Goal: Task Accomplishment & Management: Manage account settings

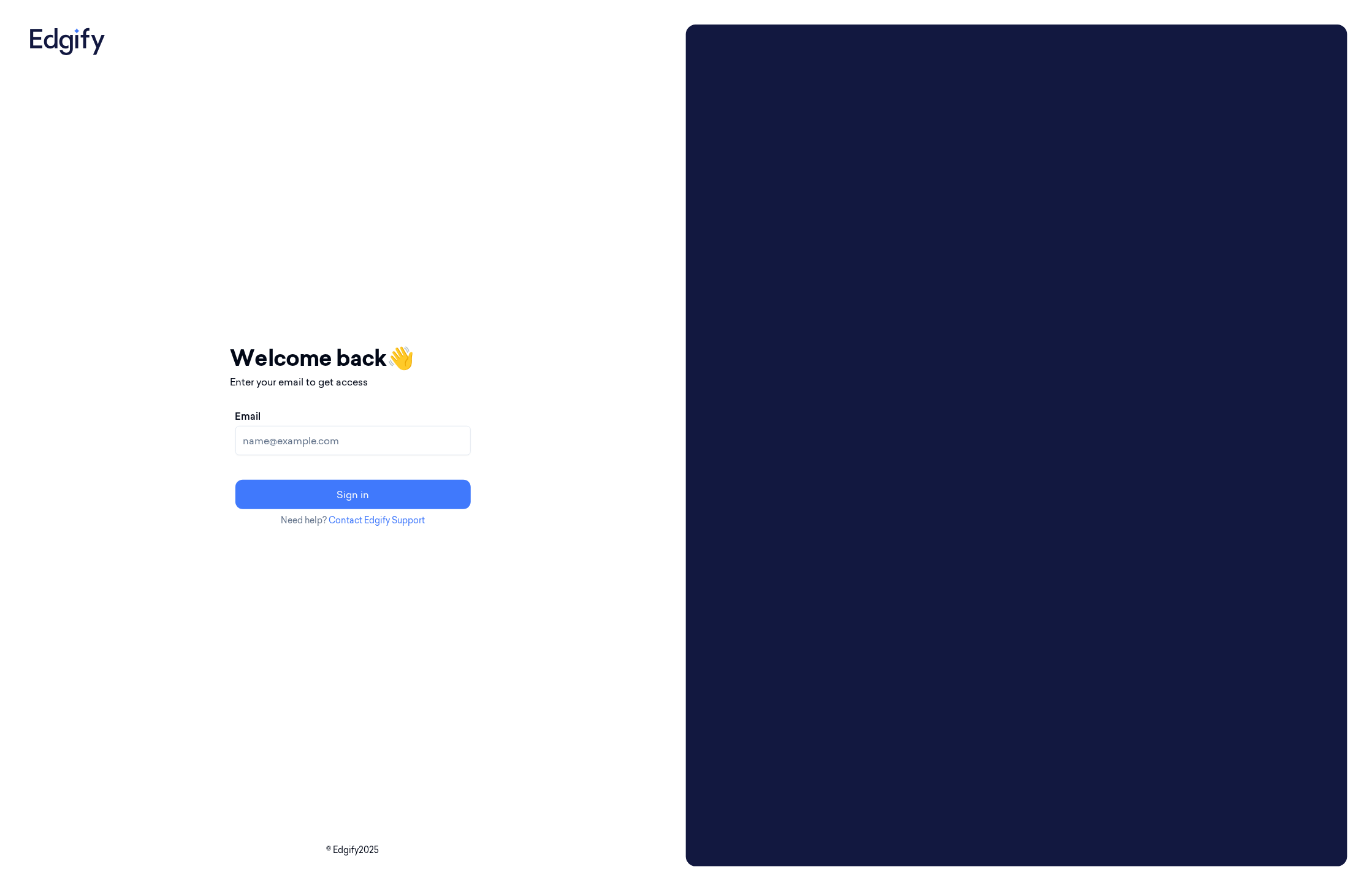
click at [370, 445] on input "Email" at bounding box center [353, 440] width 235 height 29
type input "[EMAIL_ADDRESS]"
click at [358, 497] on button "Sign in" at bounding box center [353, 494] width 235 height 29
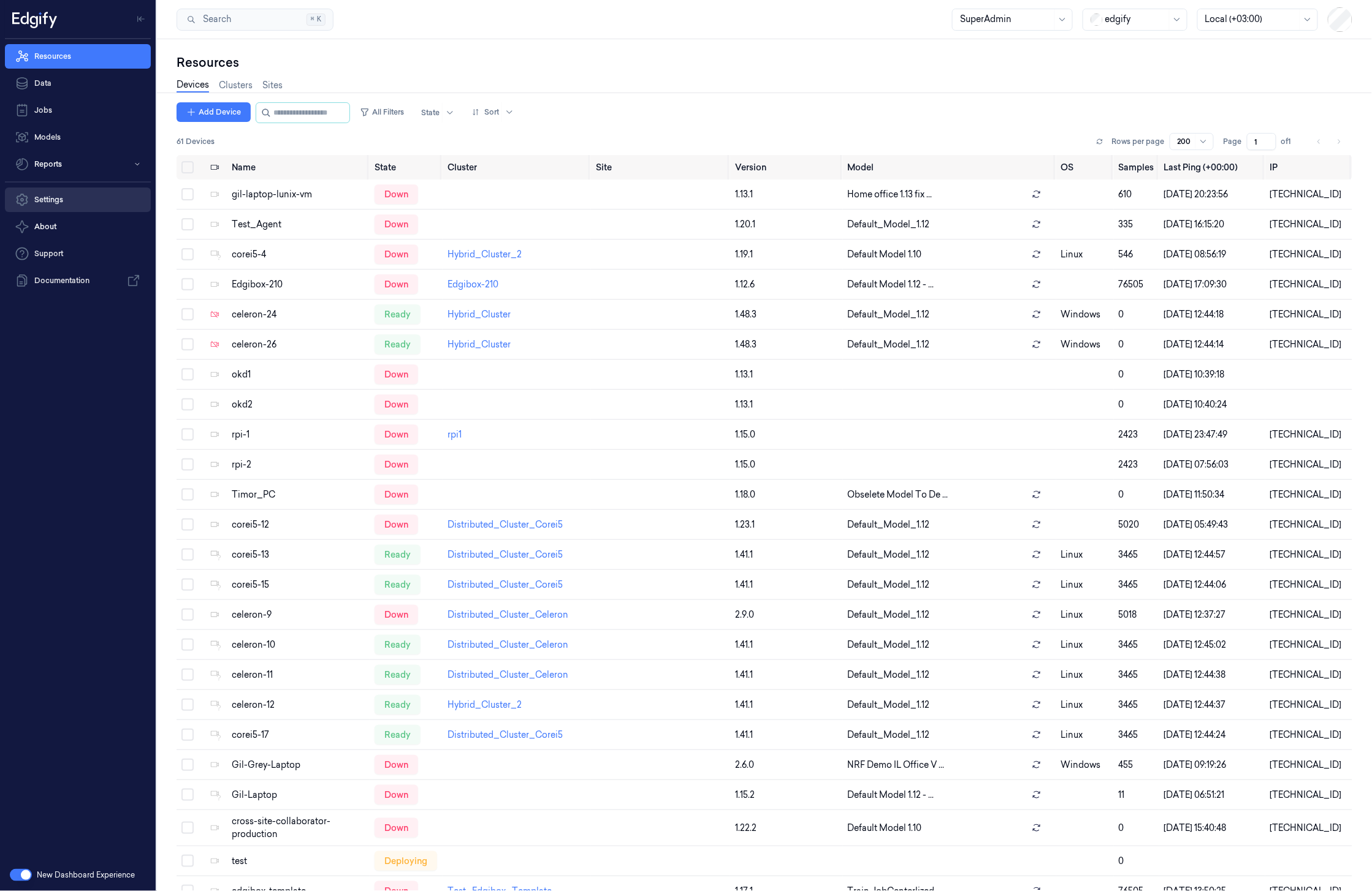
click at [49, 201] on link "Settings" at bounding box center [77, 200] width 146 height 24
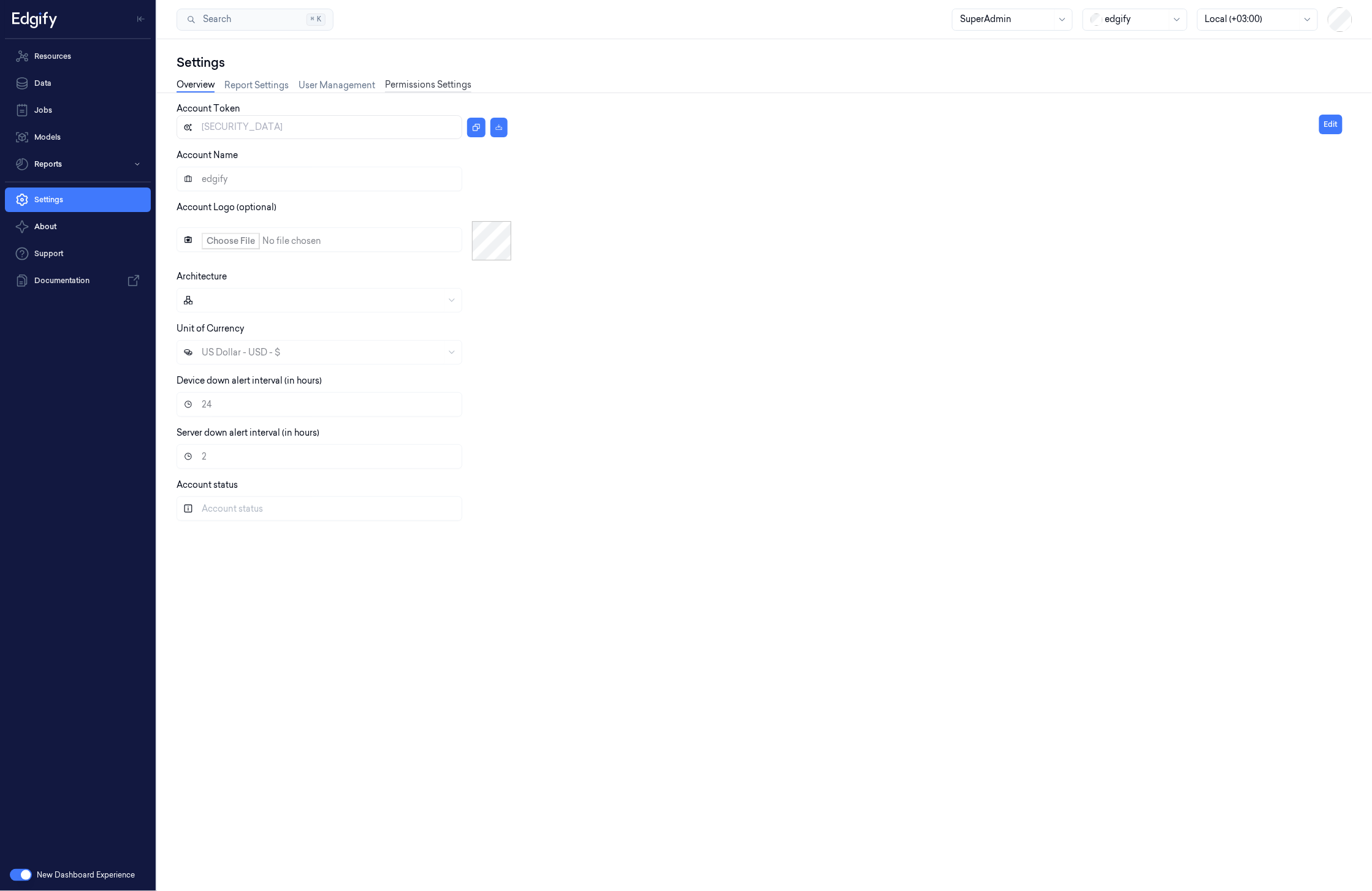
click at [428, 82] on link "Permissions Settings" at bounding box center [428, 85] width 87 height 14
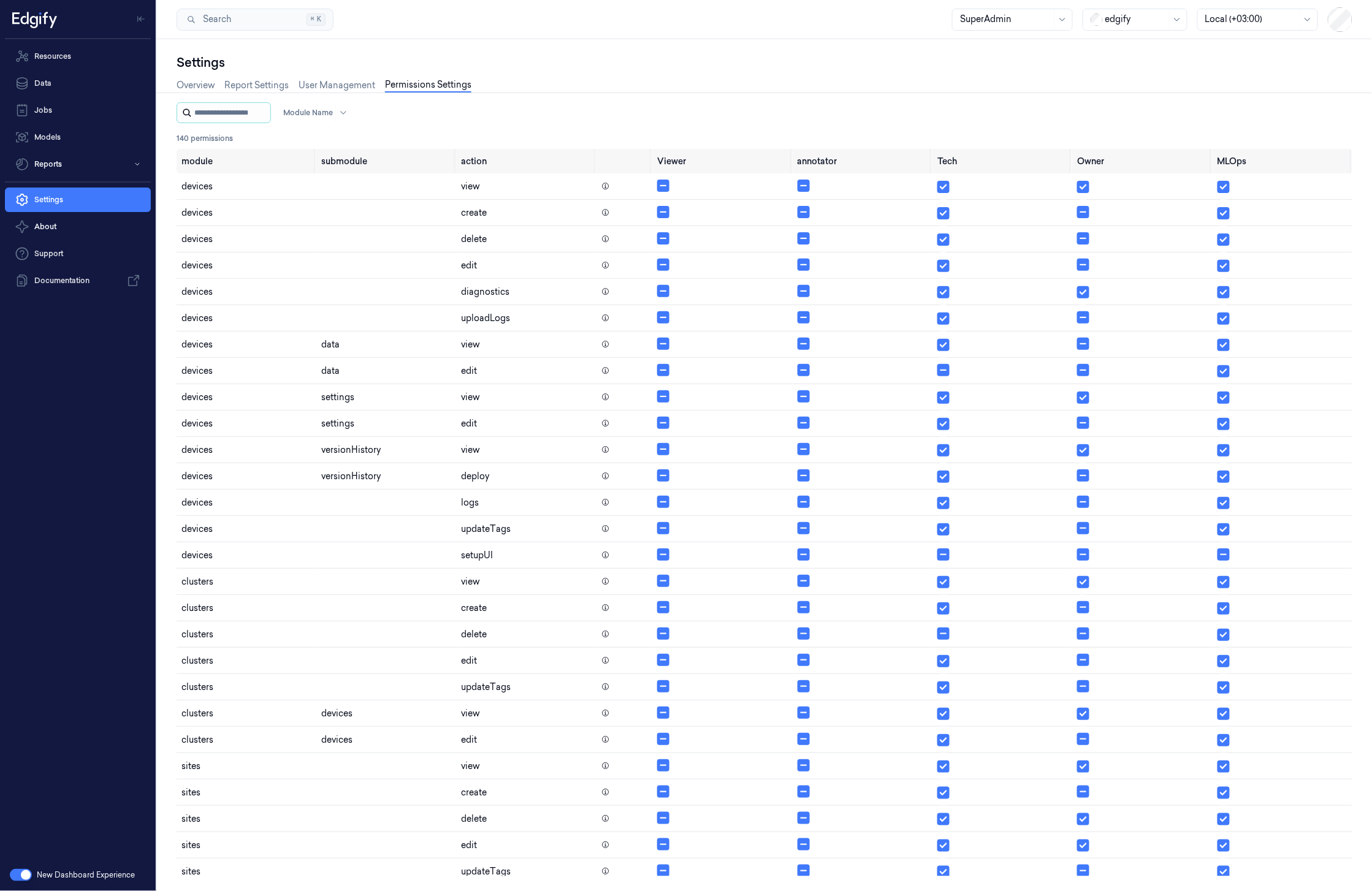
click at [235, 114] on input "string" at bounding box center [231, 113] width 74 height 19
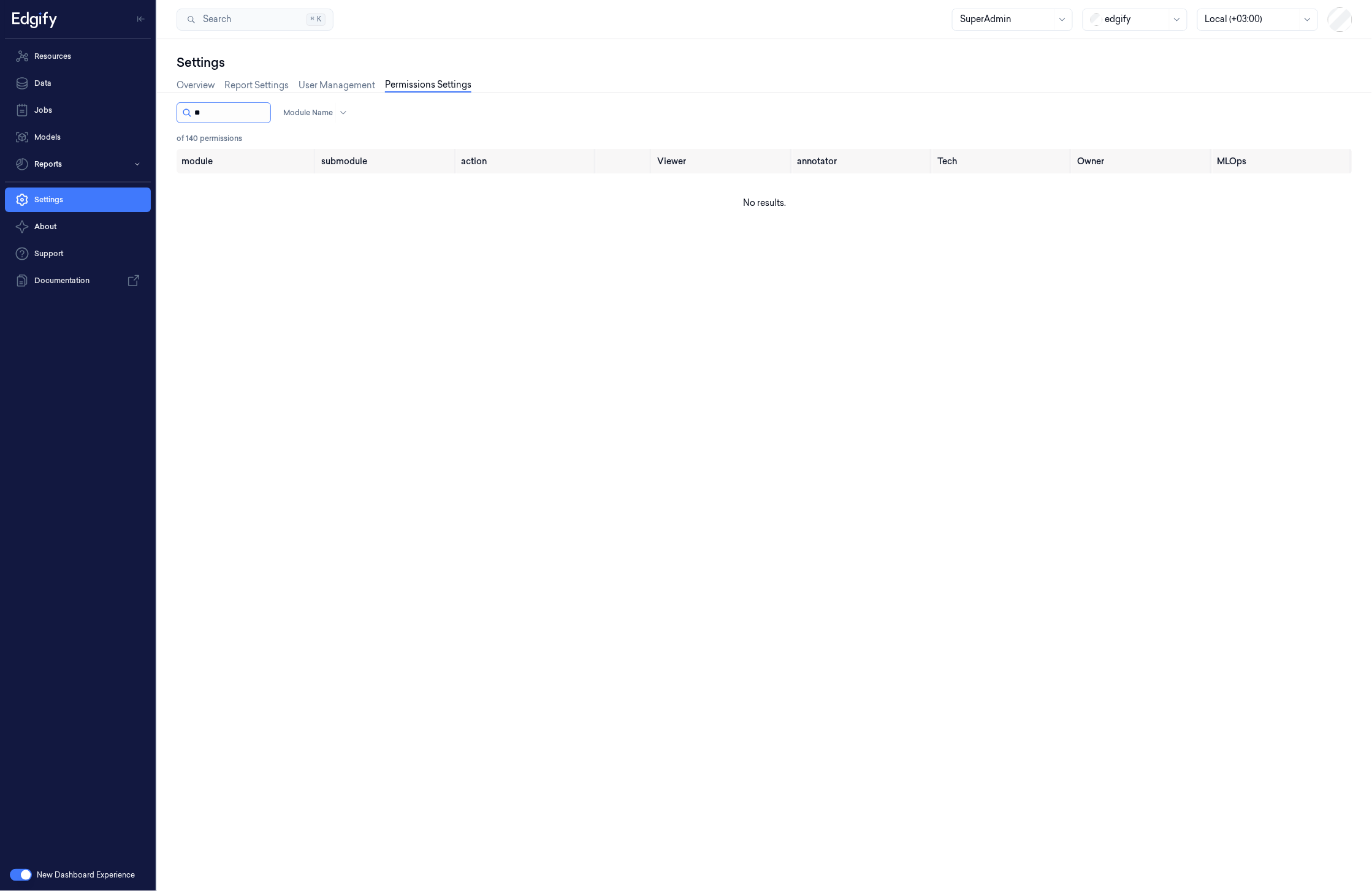
type input "*"
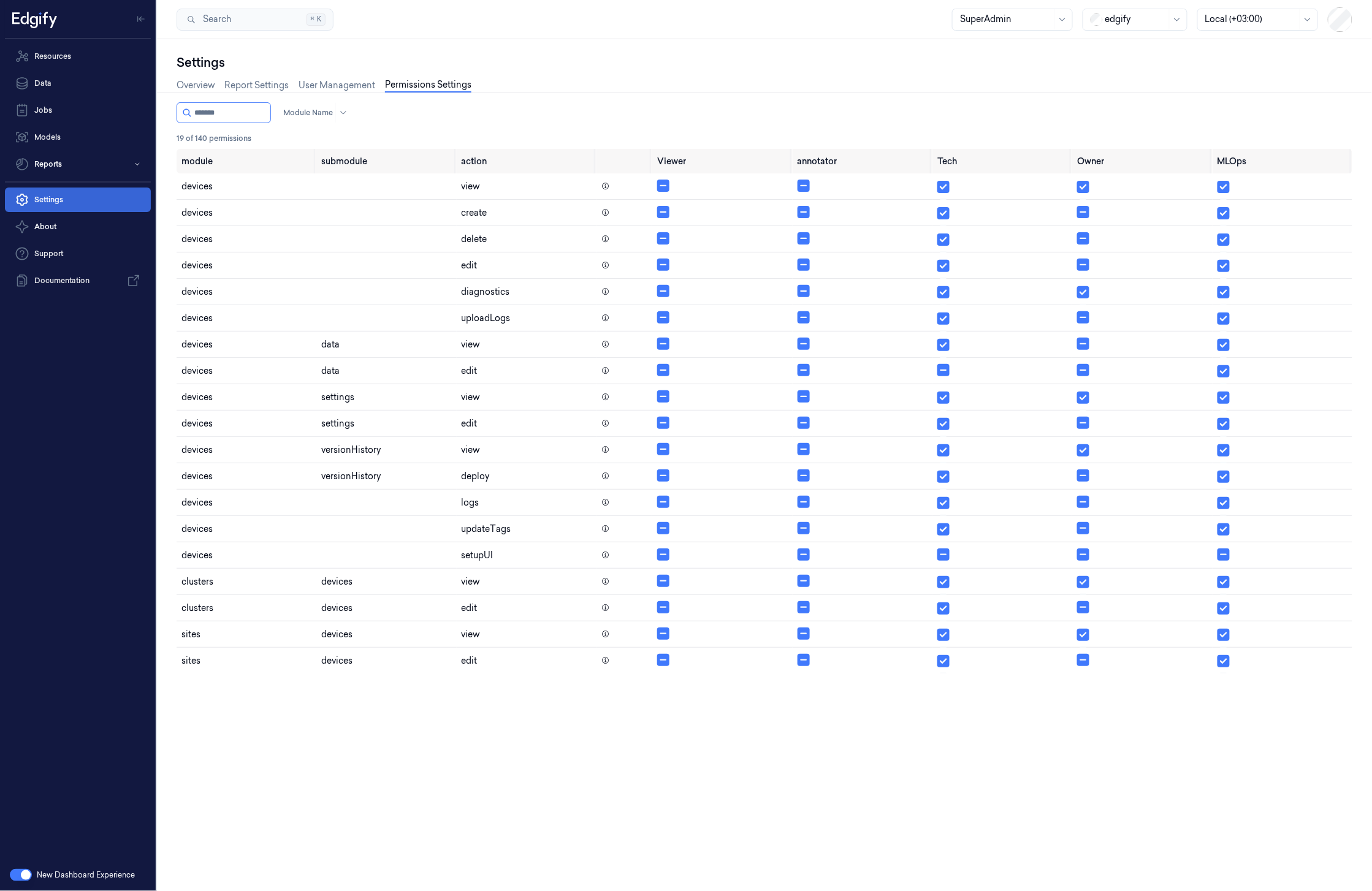
type input "*******"
click at [1110, 24] on div at bounding box center [1136, 19] width 62 height 13
click at [918, 85] on div "Overview Report Settings User Management Permissions Settings" at bounding box center [764, 87] width 1176 height 32
click at [263, 191] on td "devices" at bounding box center [246, 186] width 140 height 27
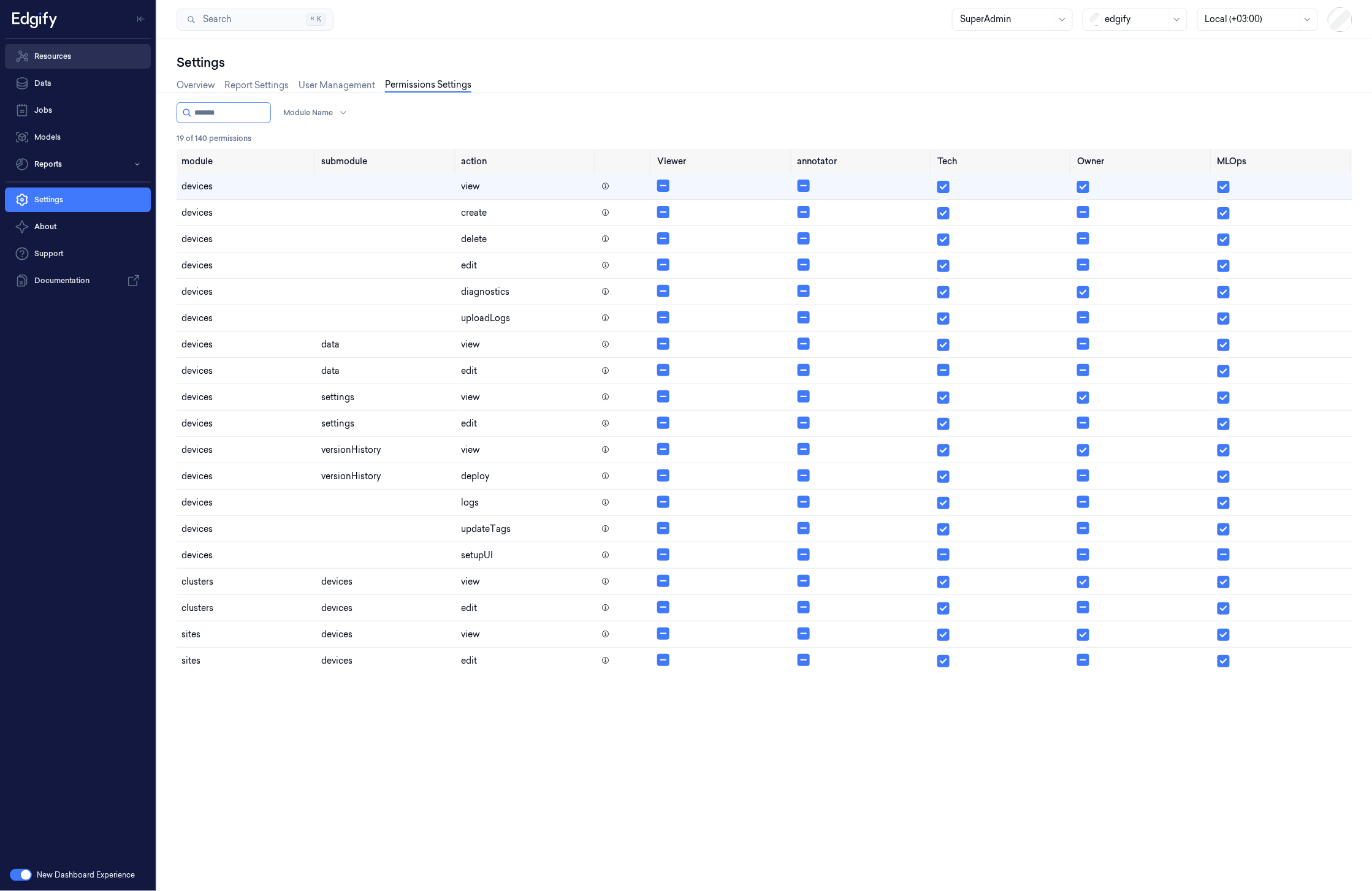
click at [63, 54] on link "Resources" at bounding box center [77, 57] width 146 height 24
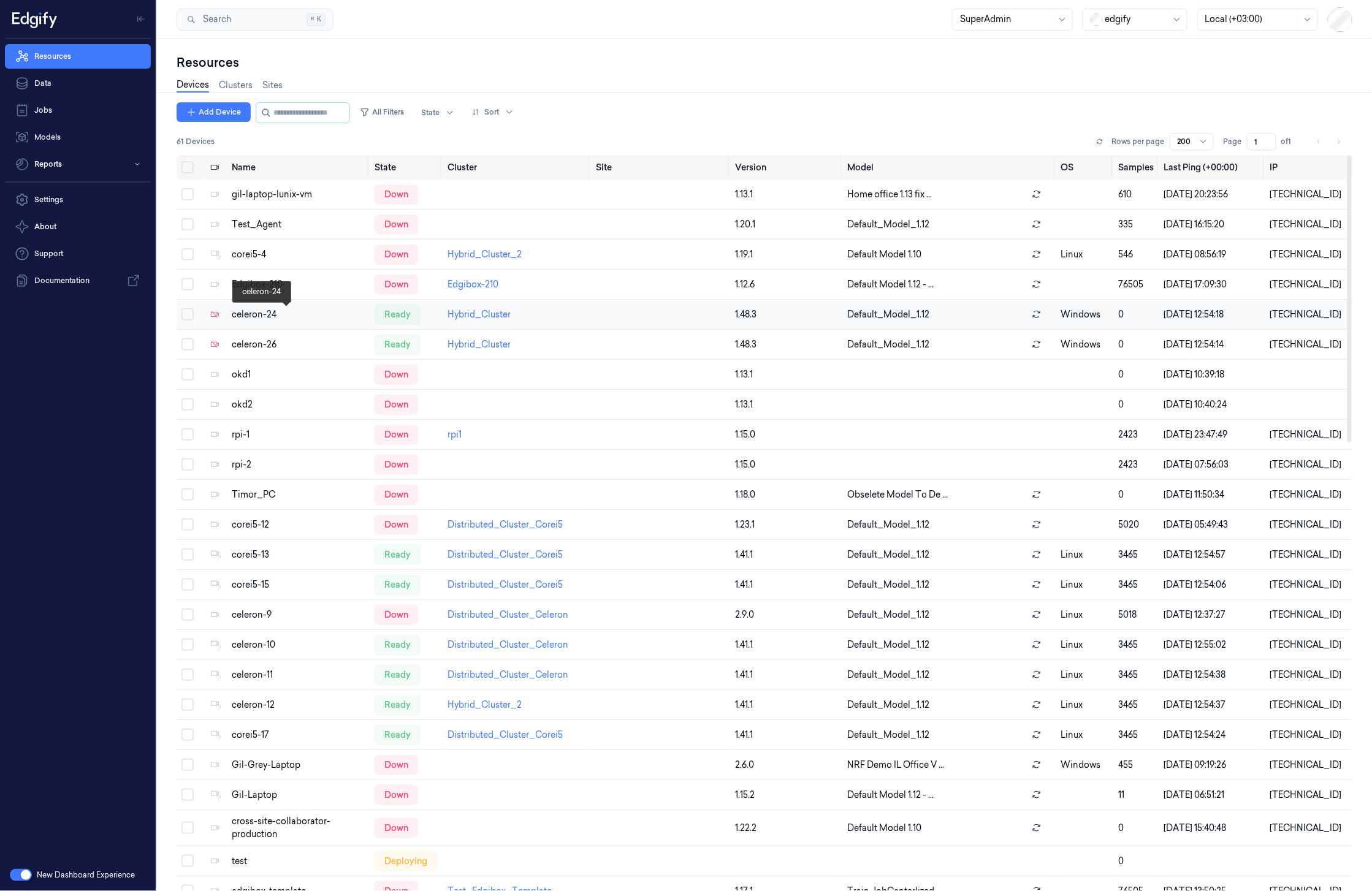
click at [282, 315] on div "celeron-24" at bounding box center [299, 315] width 133 height 13
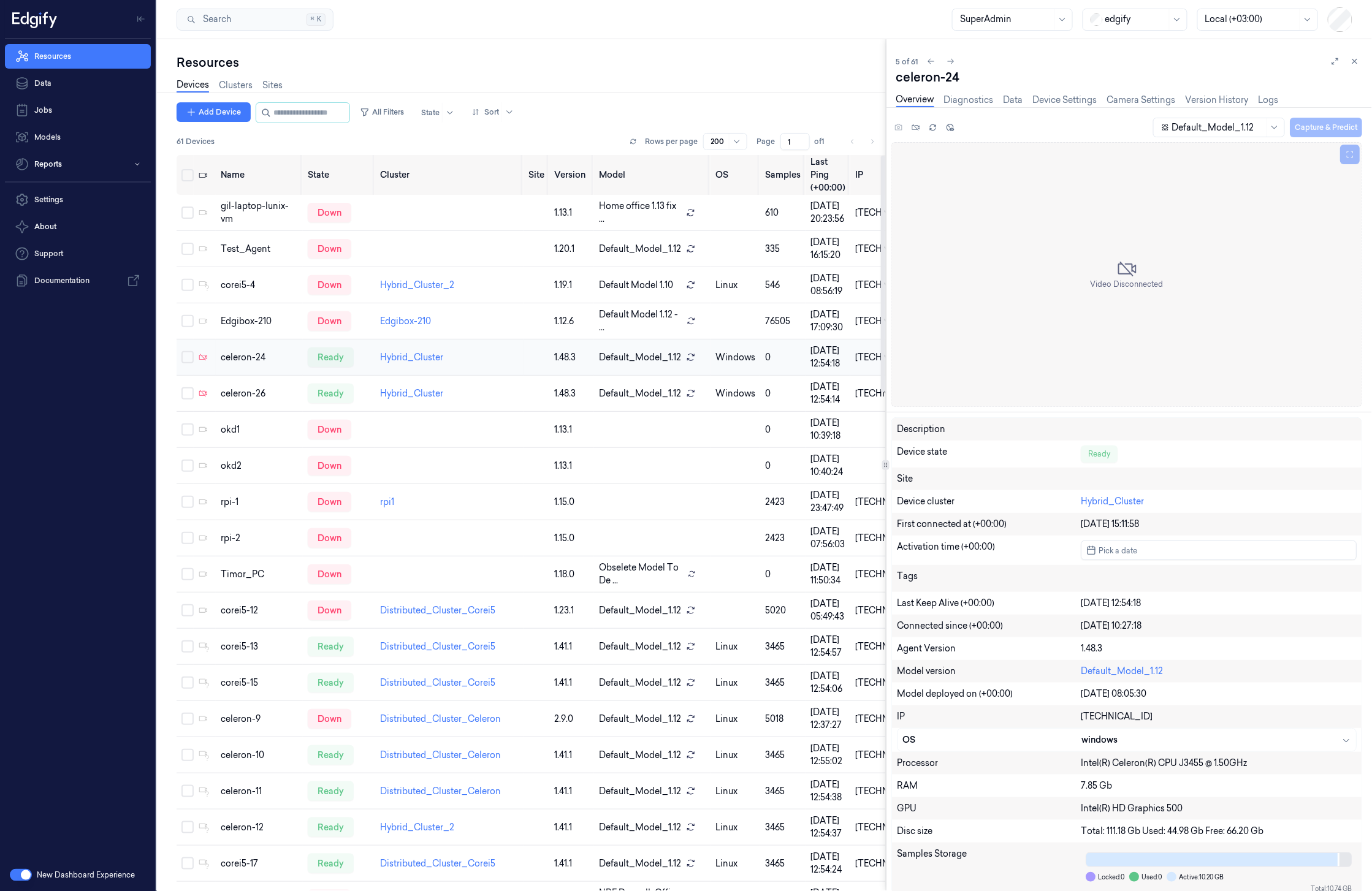
click at [190, 351] on button "Select row" at bounding box center [187, 357] width 12 height 12
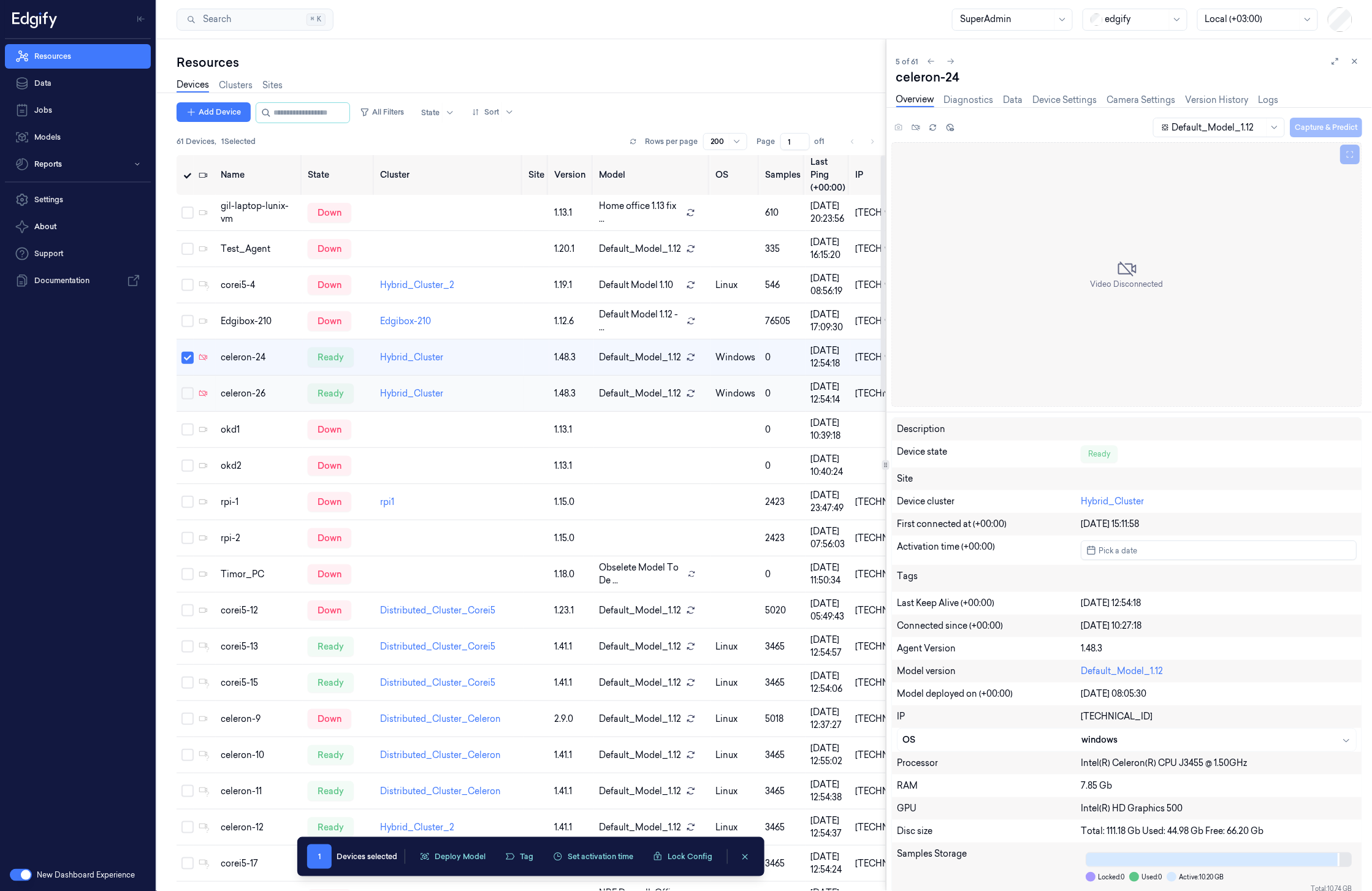
click at [190, 387] on button "Select row" at bounding box center [187, 393] width 12 height 12
click at [1355, 65] on icon at bounding box center [1355, 62] width 9 height 9
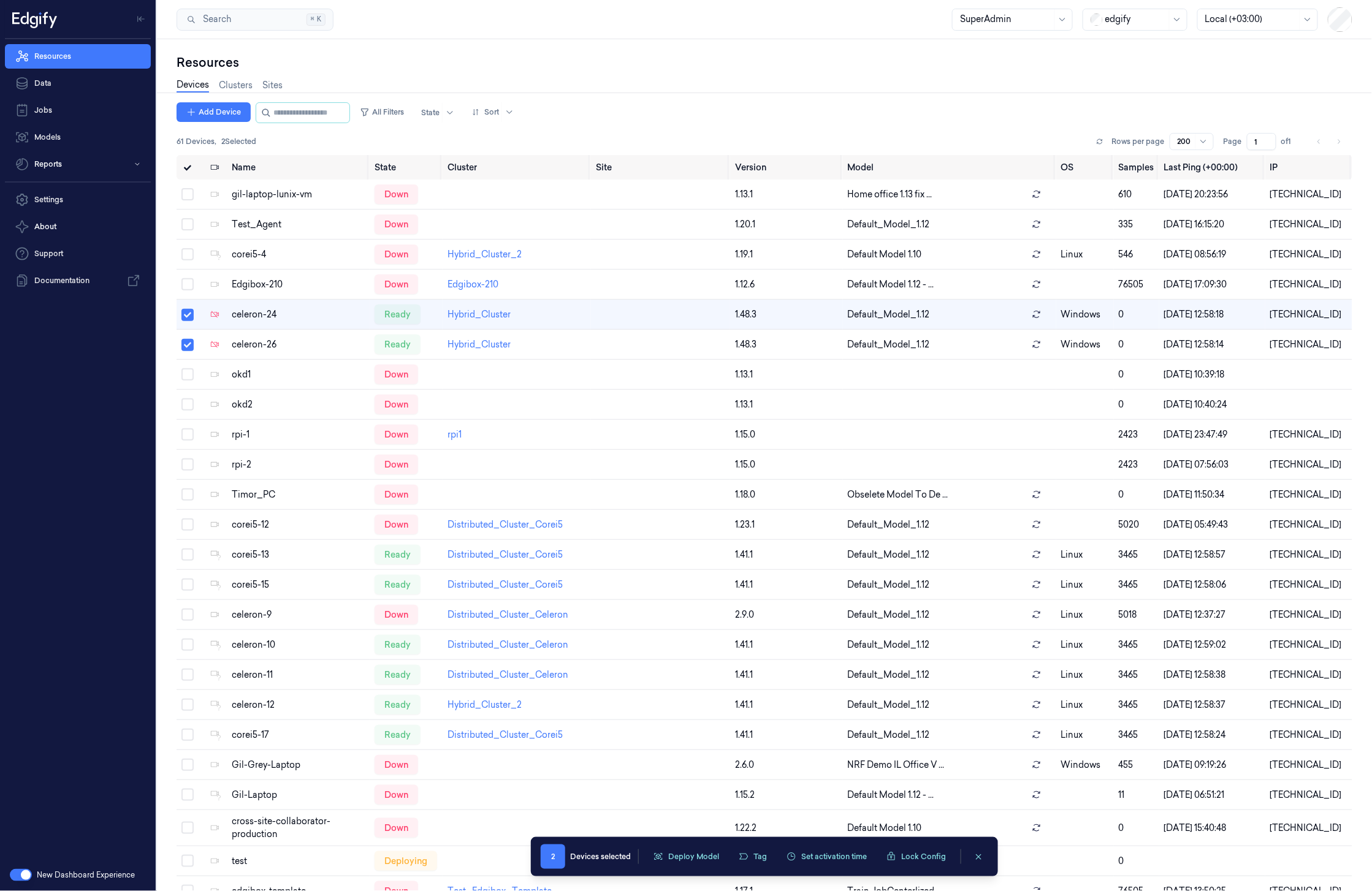
click at [320, 60] on div "Resources" at bounding box center [764, 62] width 1176 height 17
click at [44, 209] on link "Settings" at bounding box center [77, 200] width 146 height 24
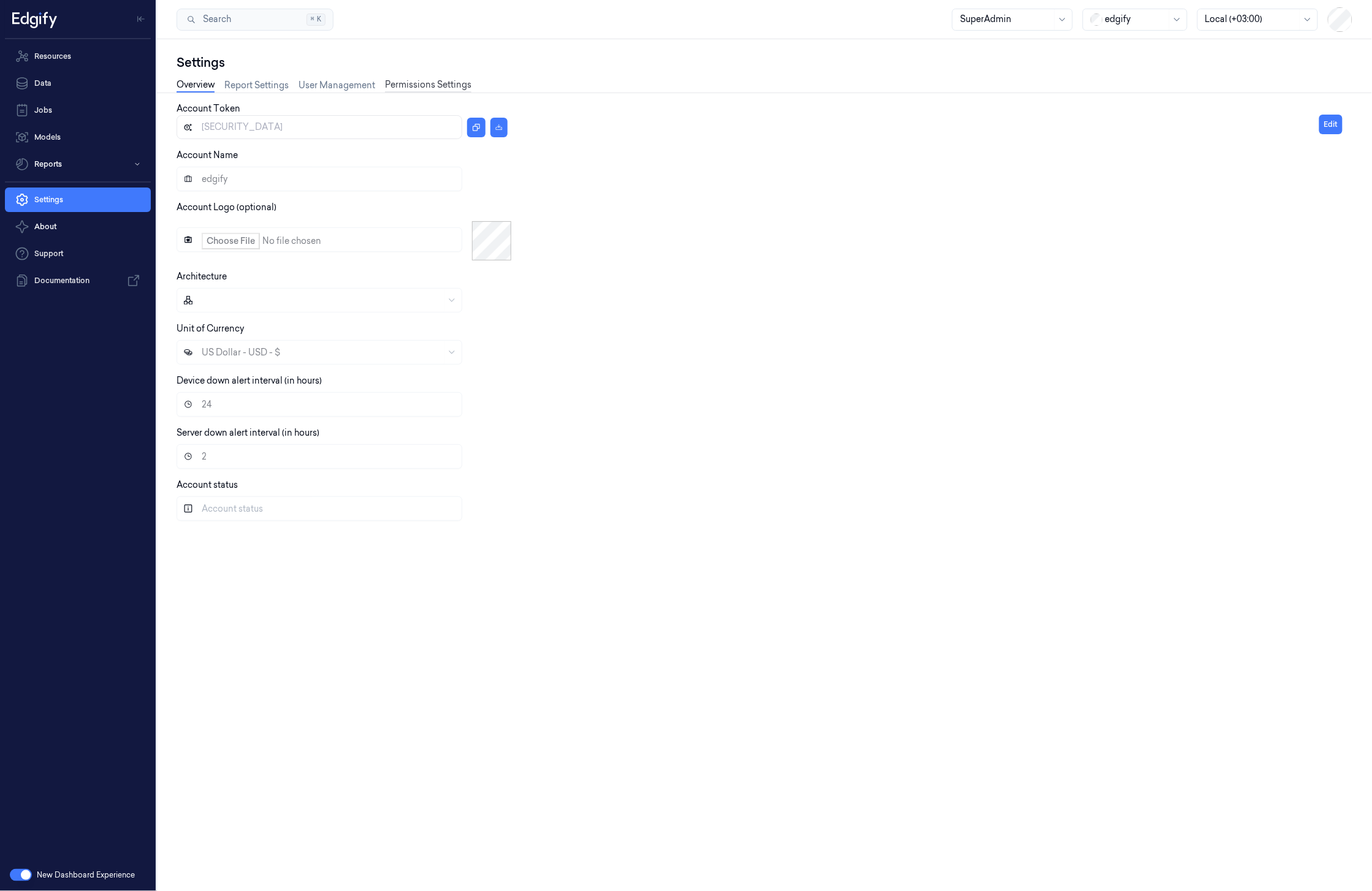
click at [411, 83] on link "Permissions Settings" at bounding box center [428, 85] width 87 height 14
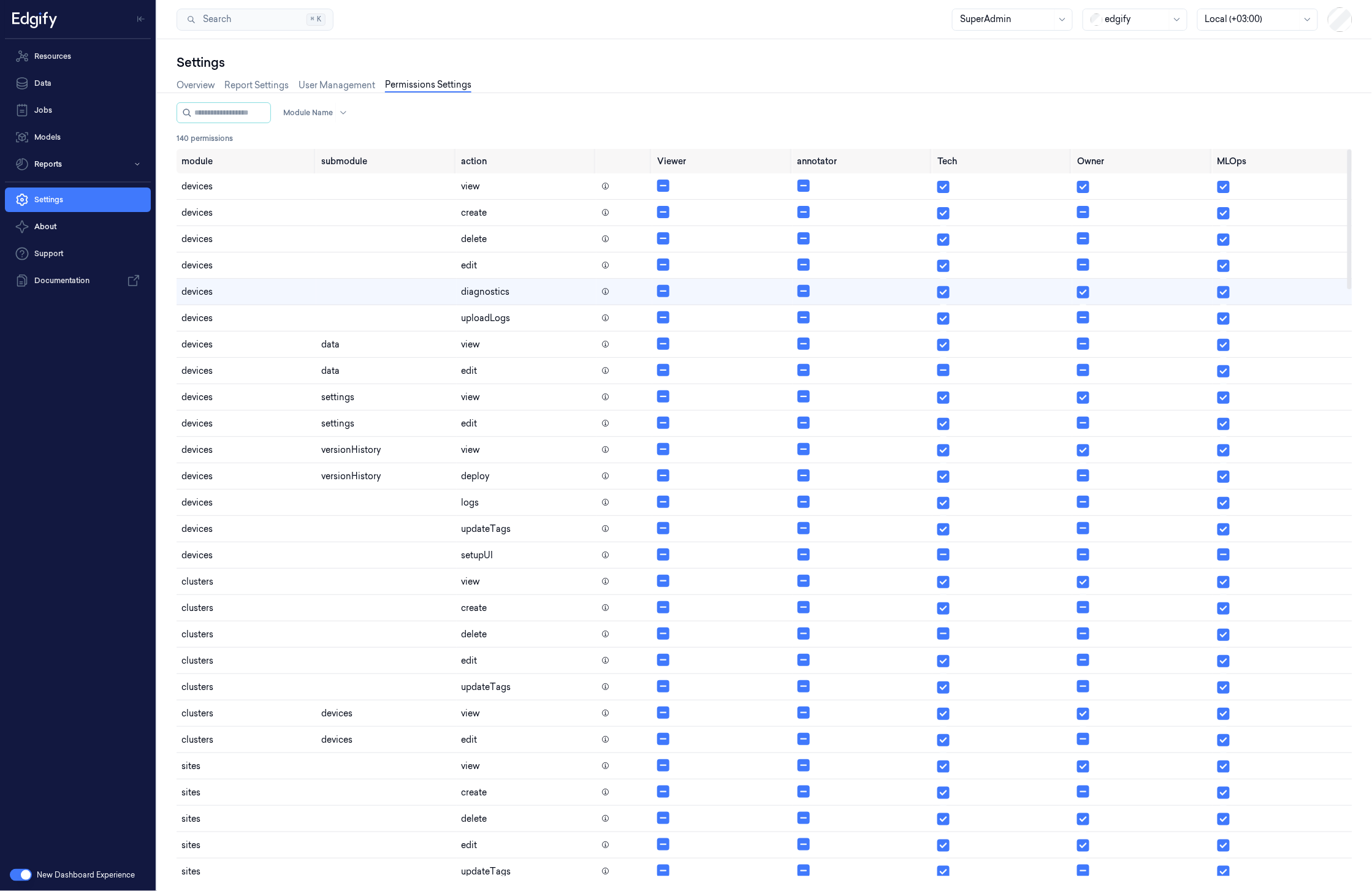
click at [624, 111] on div "Module Name" at bounding box center [764, 113] width 1176 height 21
